Goal: Navigation & Orientation: Find specific page/section

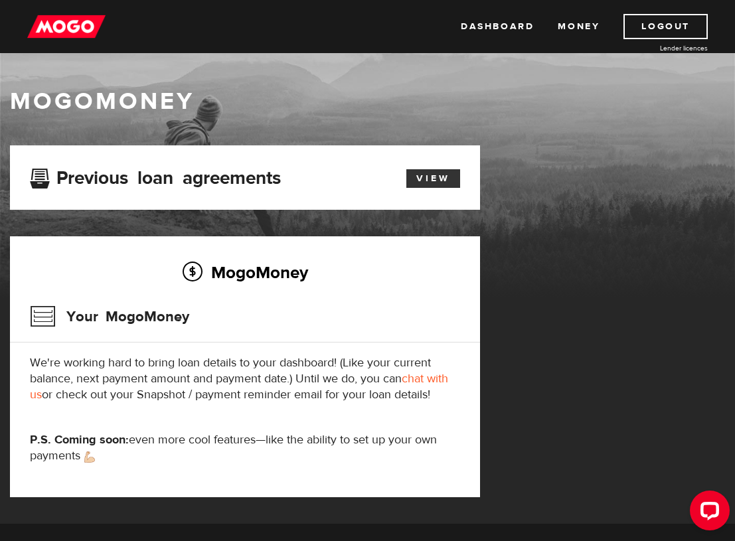
click at [442, 175] on link "View" at bounding box center [433, 178] width 54 height 19
click at [523, 28] on link "Dashboard" at bounding box center [497, 26] width 73 height 25
